Goal: Information Seeking & Learning: Find specific page/section

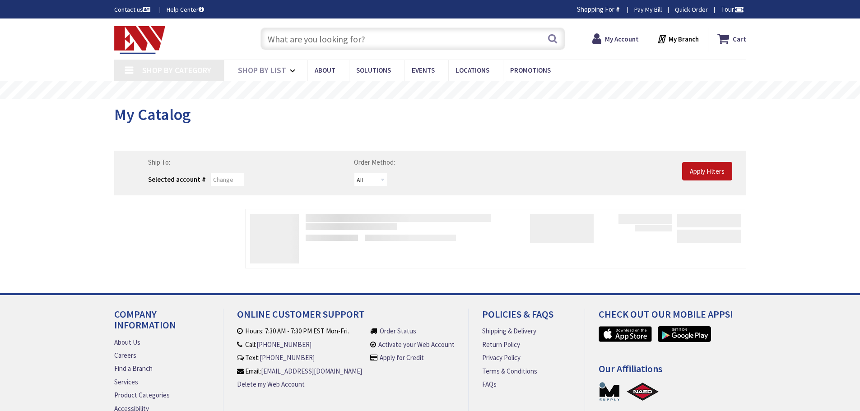
click at [303, 39] on input "text" at bounding box center [412, 39] width 305 height 23
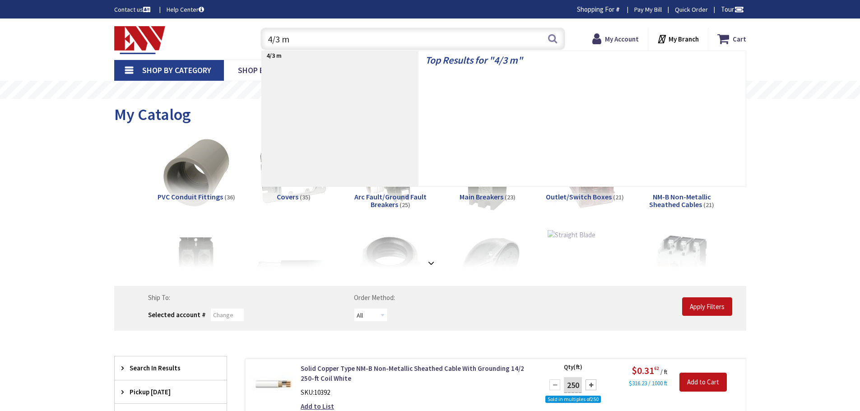
type input "4/3 mc"
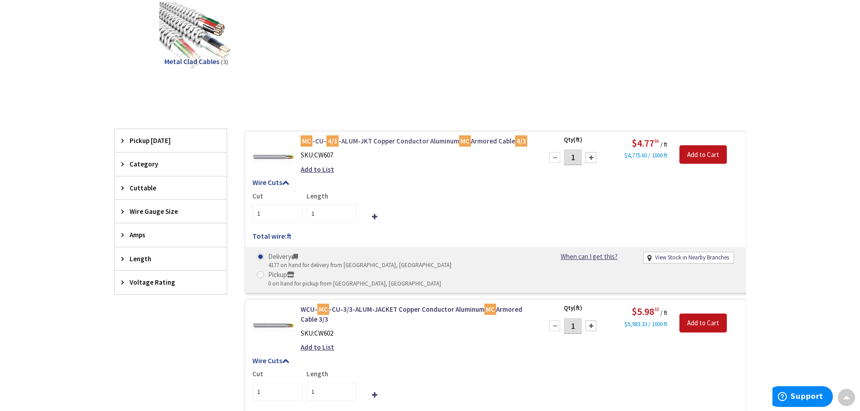
click at [364, 141] on link "MC -CU- 4/3 -ALUM-JKT Copper Conductor Aluminum MC Armored Cable 4/3" at bounding box center [416, 140] width 230 height 9
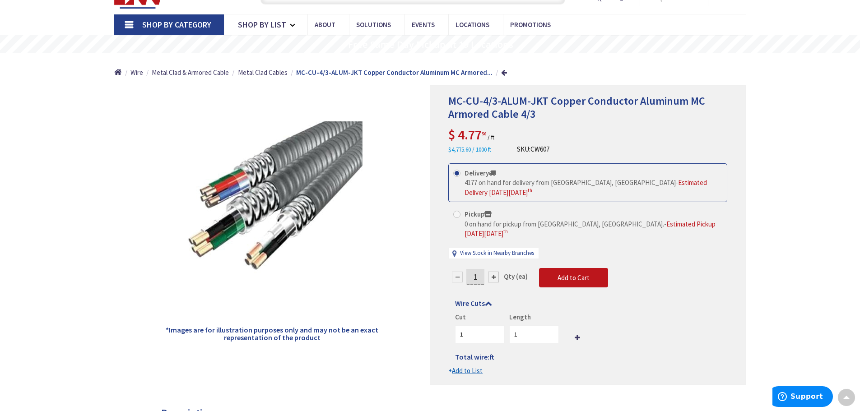
scroll to position [45, 0]
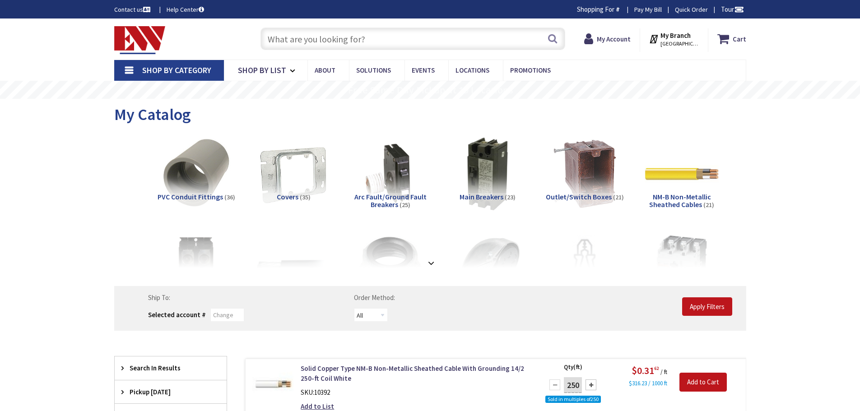
click at [279, 41] on input "text" at bounding box center [412, 39] width 305 height 23
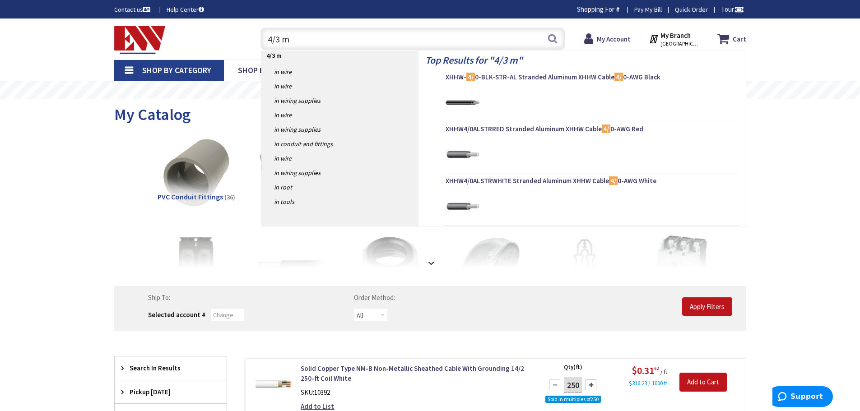
type input "4/3 mc"
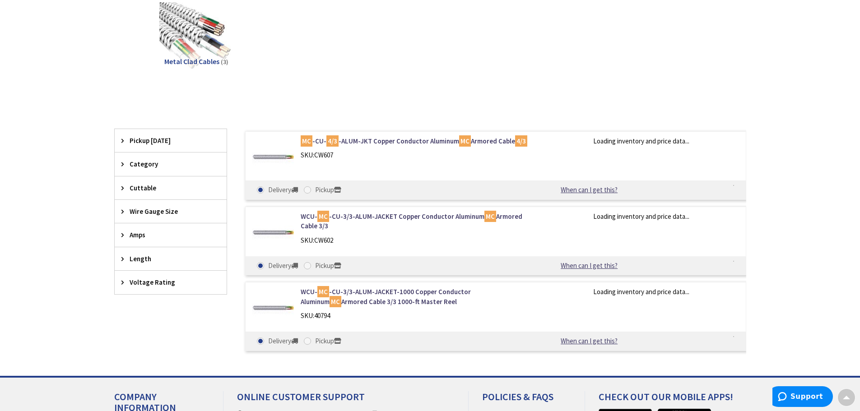
click at [393, 135] on div "MC -CU- 4/3 -ALUM-JKT Copper Conductor Aluminum MC Armored Cable 4/3 SKU: CW607…" at bounding box center [495, 165] width 501 height 69
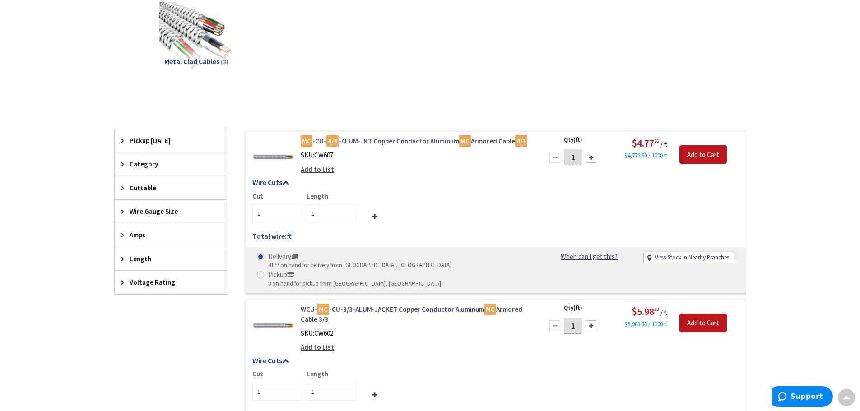
click at [393, 139] on link "MC -CU- 4/3 -ALUM-JKT Copper Conductor Aluminum MC Armored Cable 4/3" at bounding box center [416, 140] width 230 height 9
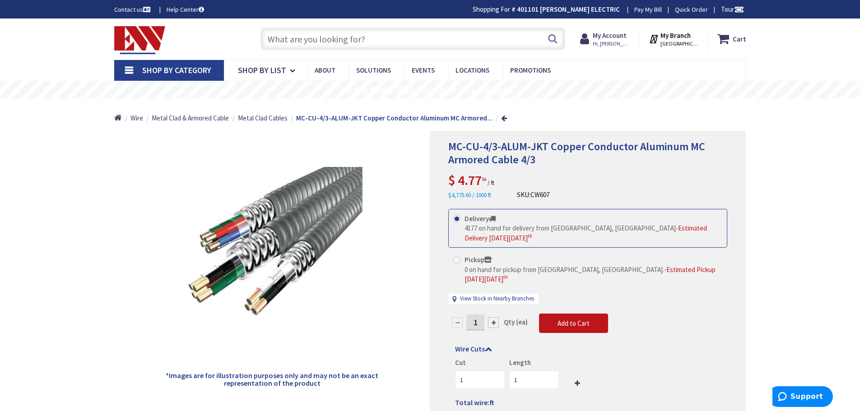
click at [306, 33] on input "text" at bounding box center [412, 39] width 305 height 23
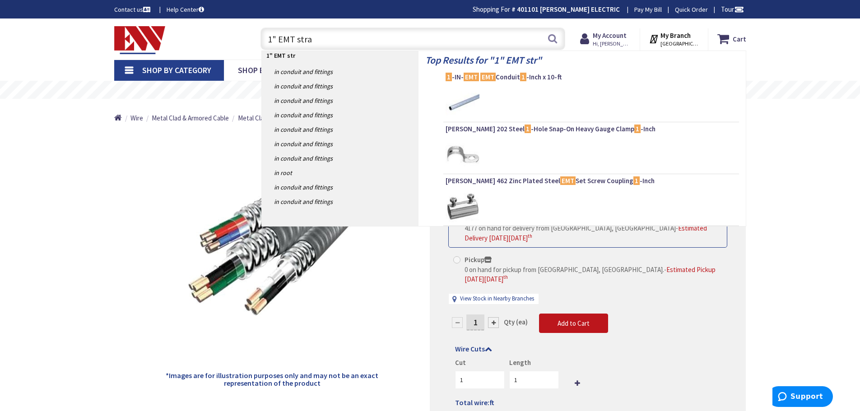
type input "1" EMT strap"
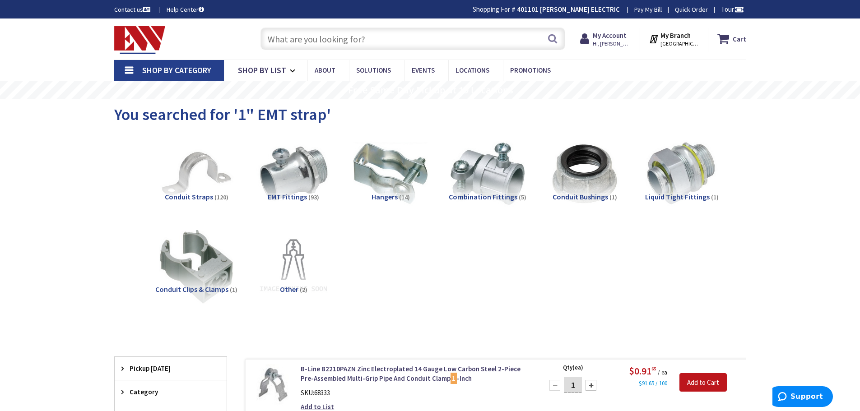
click at [288, 39] on input "text" at bounding box center [412, 39] width 305 height 23
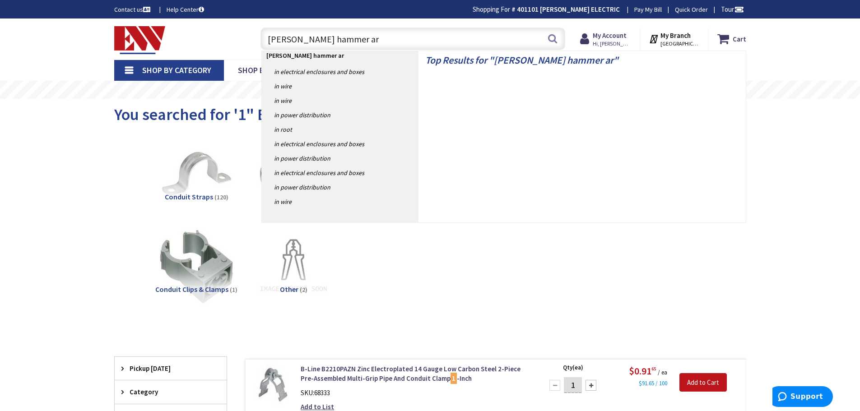
type input "cutler hammer arc"
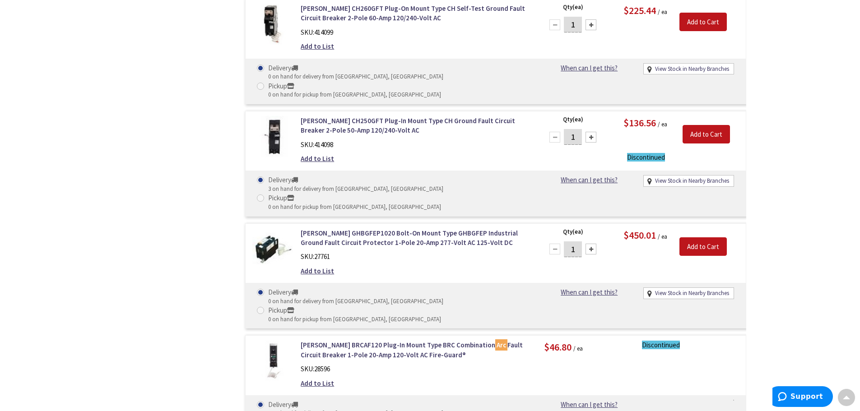
scroll to position [947, 0]
